Goal: Book appointment/travel/reservation

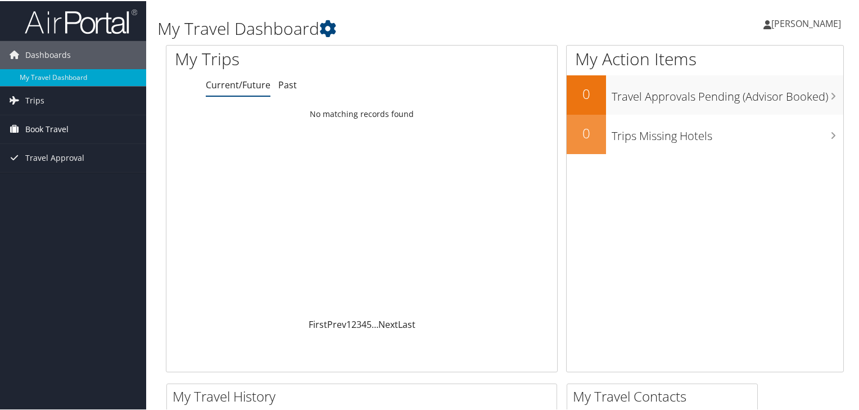
click at [76, 134] on link "Book Travel" at bounding box center [73, 128] width 146 height 28
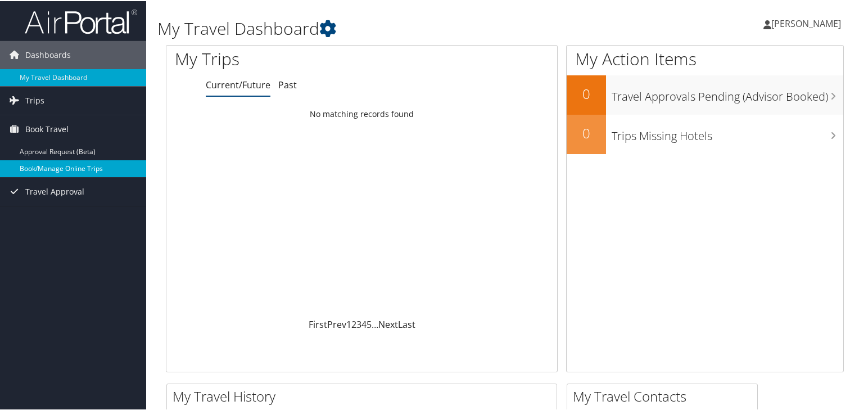
click at [82, 169] on link "Book/Manage Online Trips" at bounding box center [73, 167] width 146 height 17
click at [58, 170] on link "Book/Manage Online Trips" at bounding box center [73, 167] width 146 height 17
